Goal: Task Accomplishment & Management: Use online tool/utility

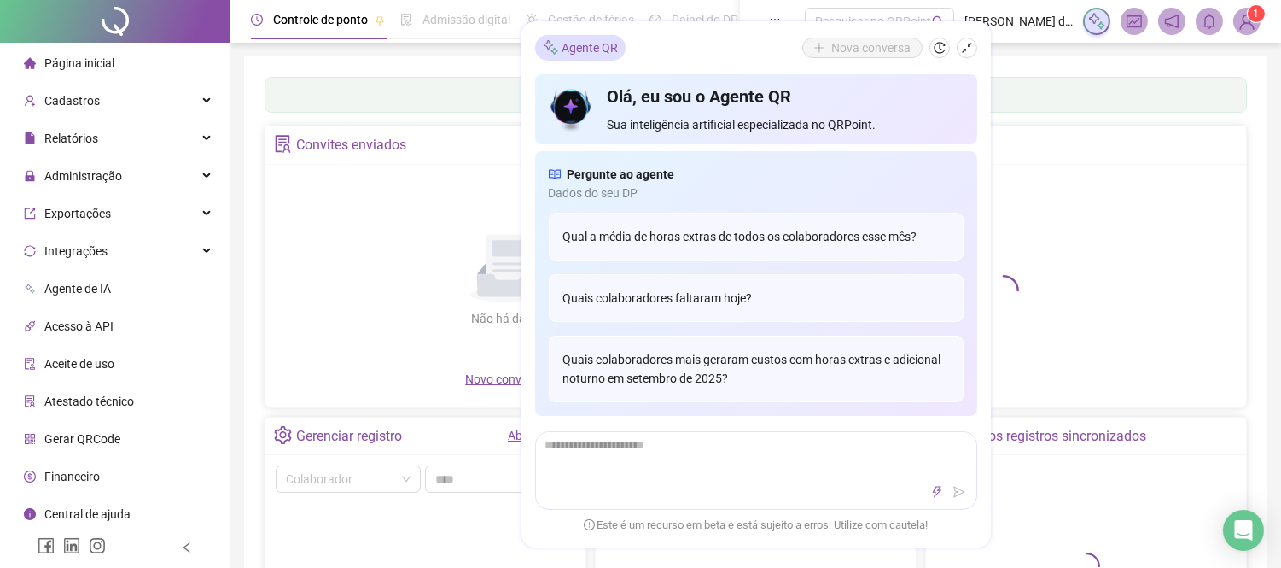
click at [1248, 20] on img at bounding box center [1248, 22] width 26 height 26
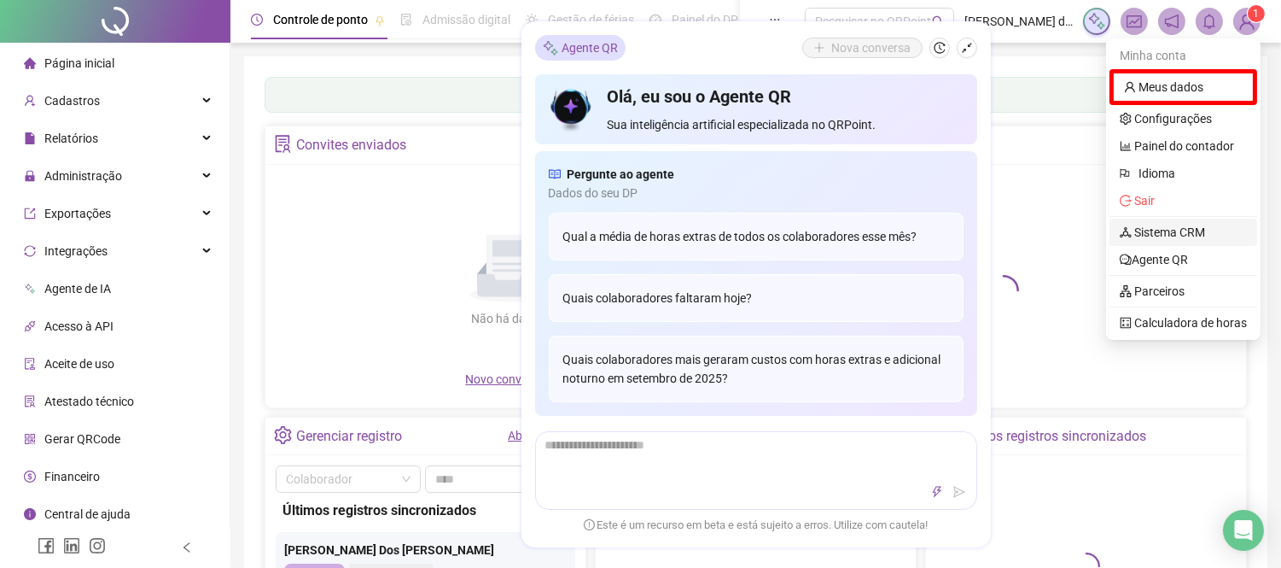
click at [1190, 228] on link "Sistema CRM" at bounding box center [1162, 232] width 85 height 14
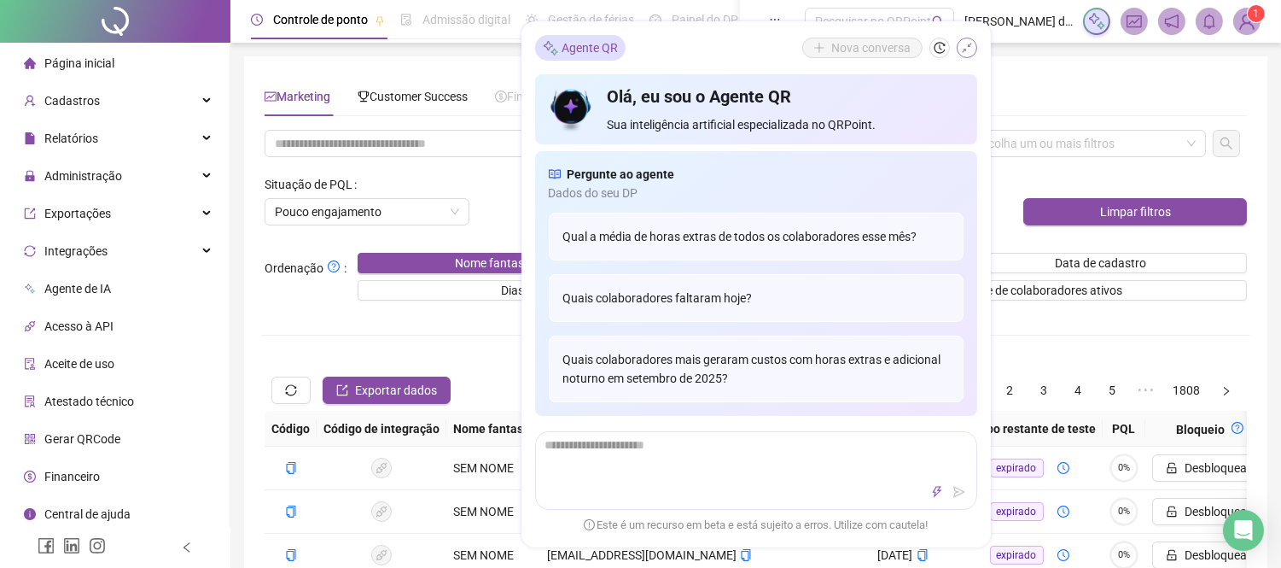
click at [969, 47] on icon "shrink" at bounding box center [967, 48] width 12 height 12
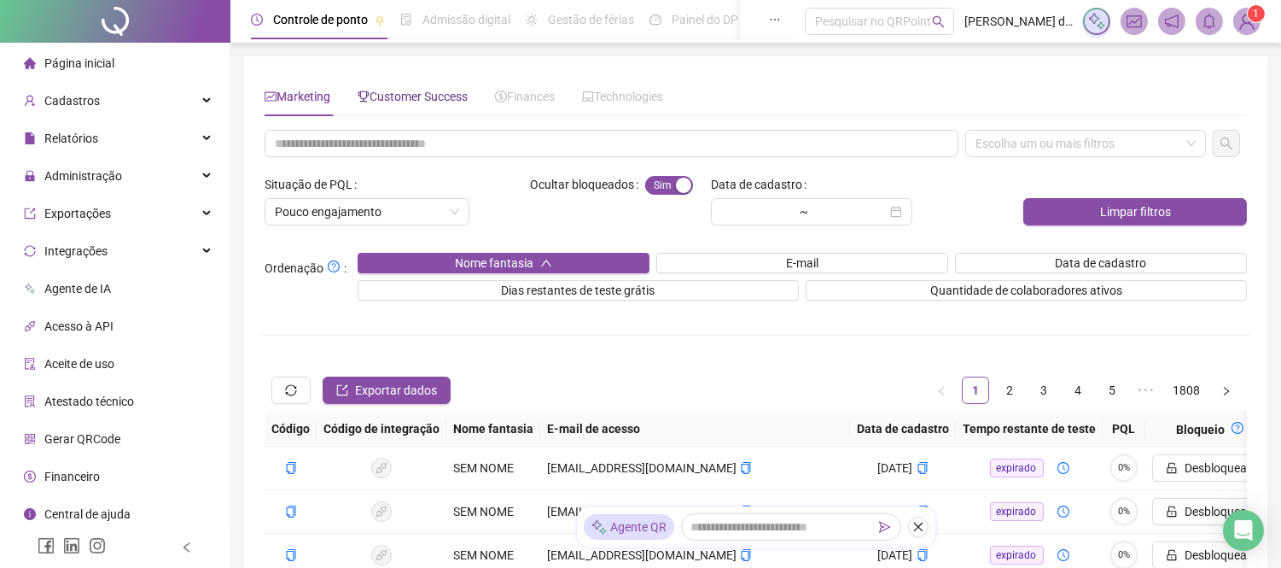
click at [425, 105] on div "Customer Success" at bounding box center [413, 96] width 110 height 19
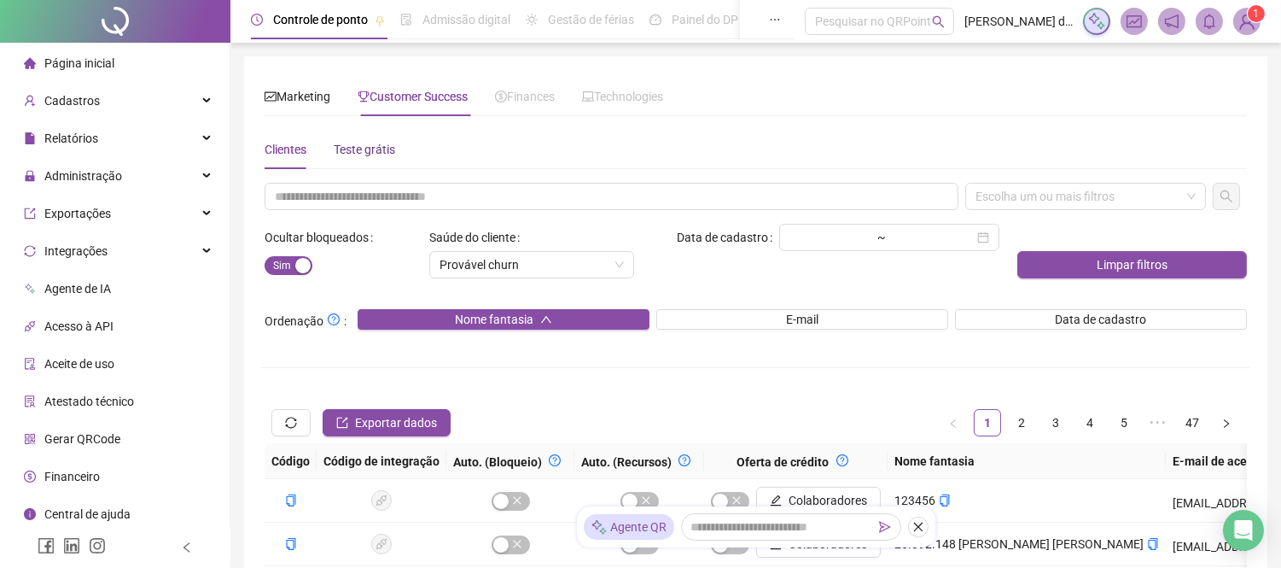
click at [356, 150] on div "Teste grátis" at bounding box center [364, 149] width 61 height 19
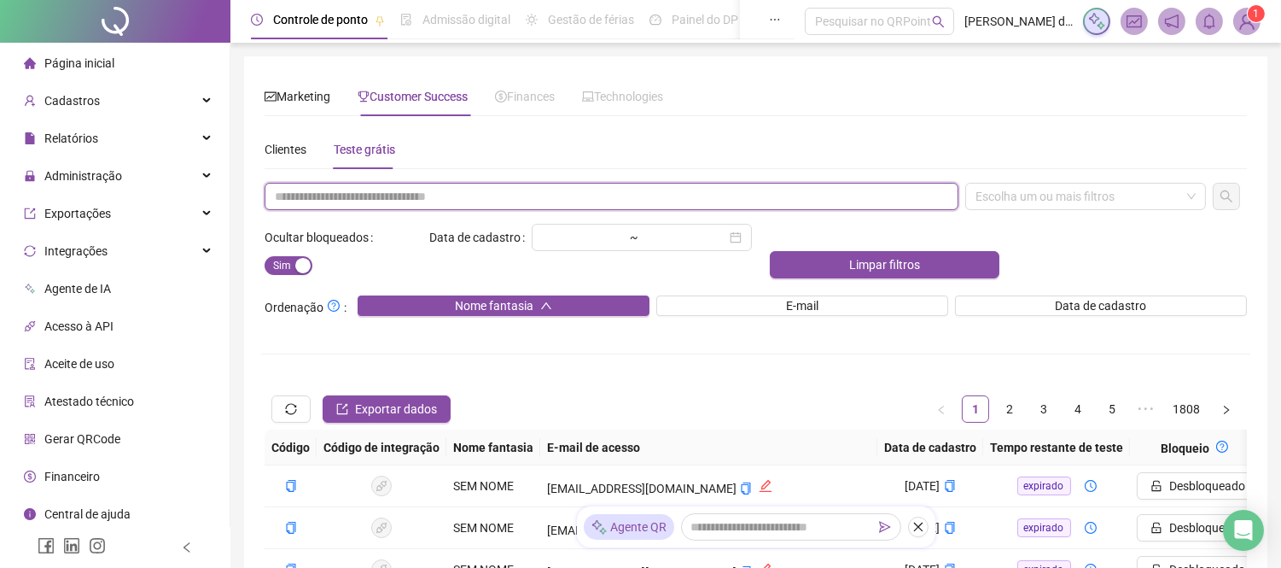
click at [529, 196] on input "text" at bounding box center [612, 196] width 694 height 27
paste input "**********"
click at [1089, 196] on div "Escolha um ou mais filtros" at bounding box center [1086, 196] width 241 height 27
type input "**********"
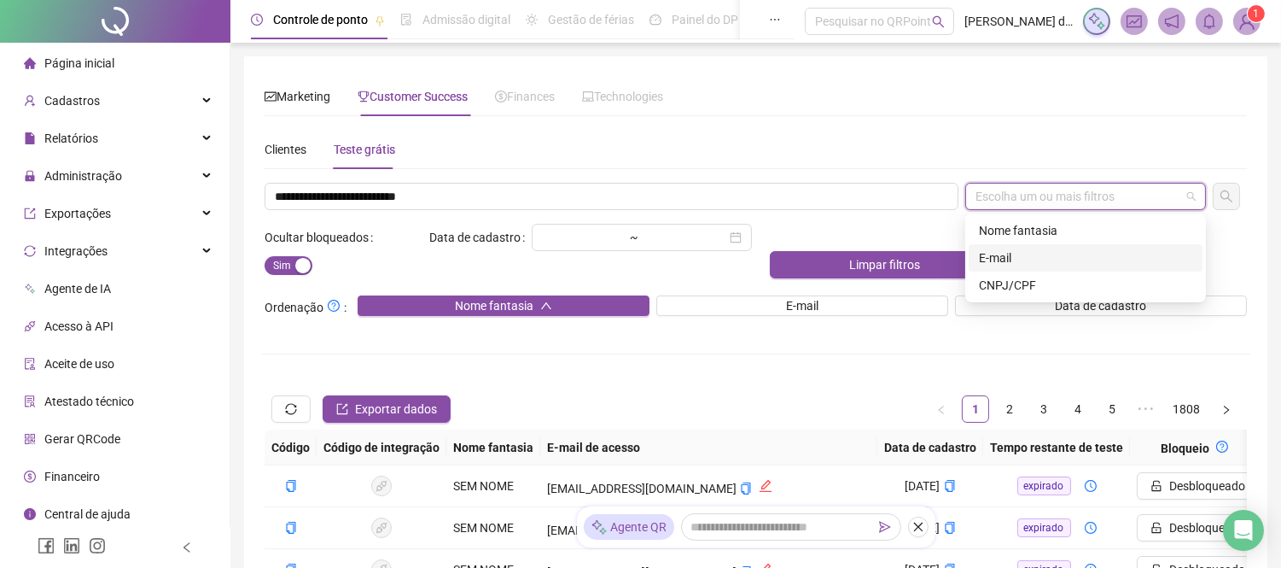
click at [1019, 262] on div "E-mail" at bounding box center [1085, 257] width 213 height 19
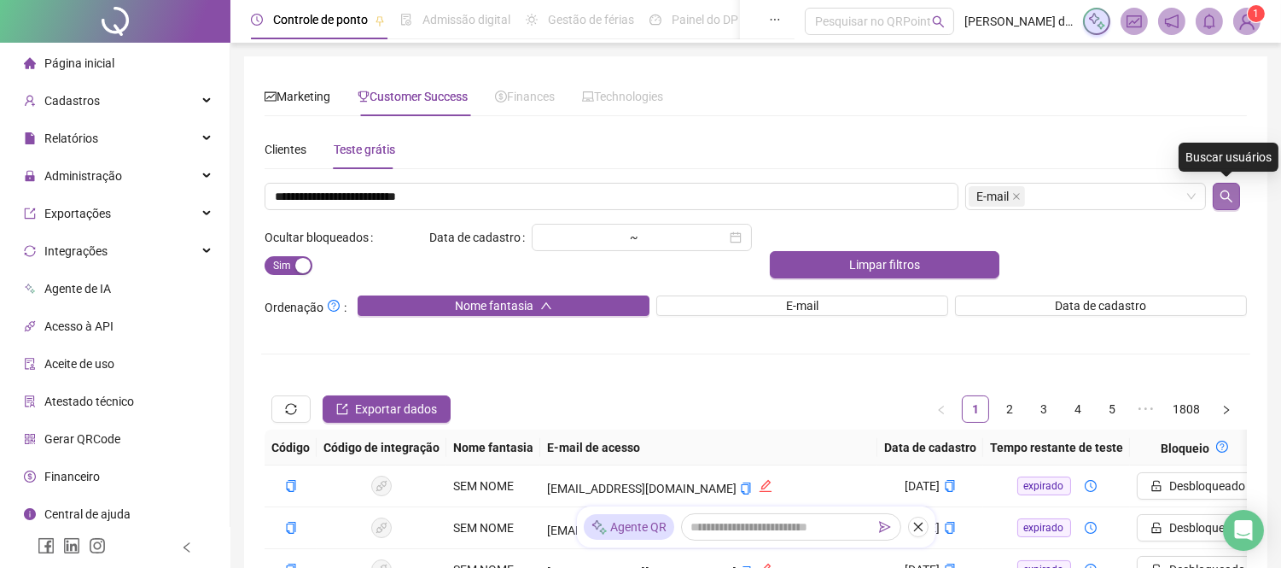
click at [1223, 196] on icon "search" at bounding box center [1227, 197] width 14 height 14
